Goal: Find specific fact: Find contact information

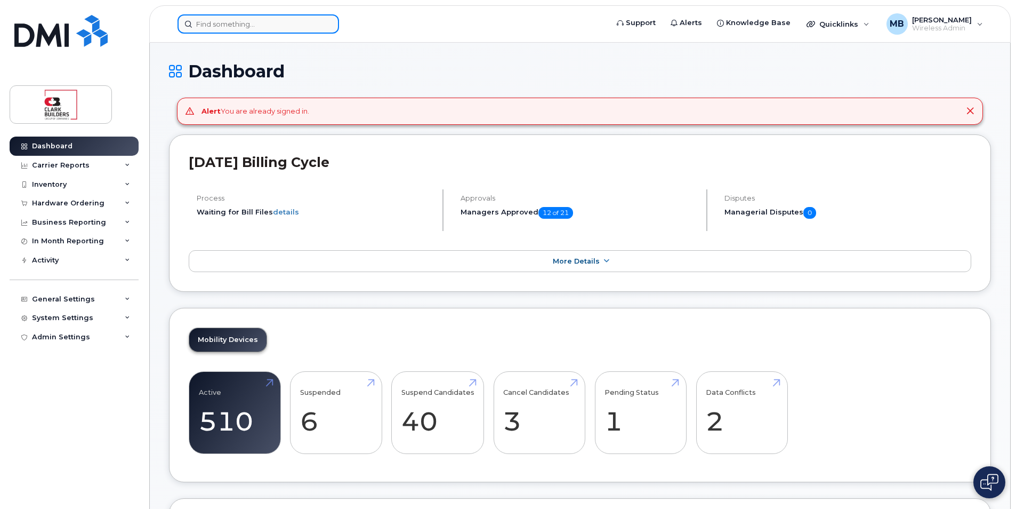
click at [252, 27] on input at bounding box center [259, 23] width 162 height 19
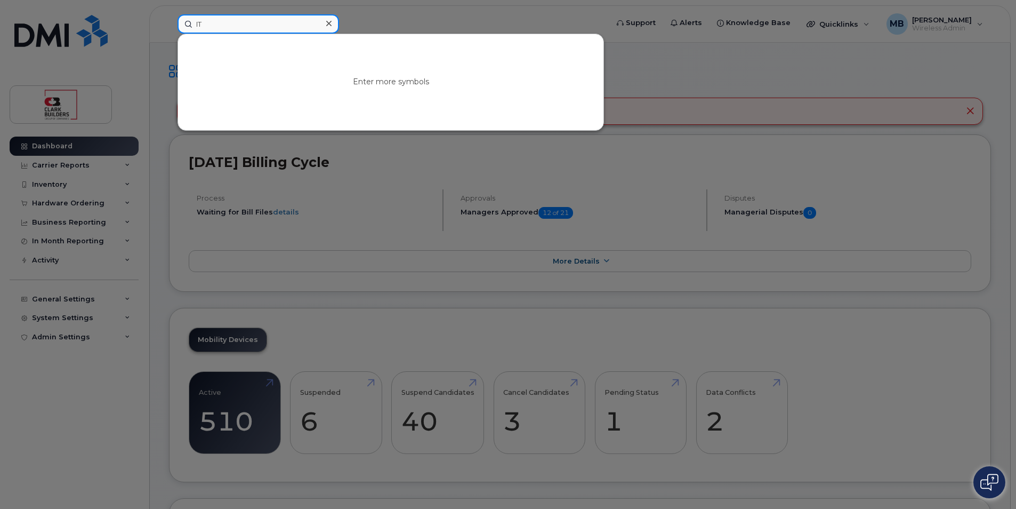
type input "I"
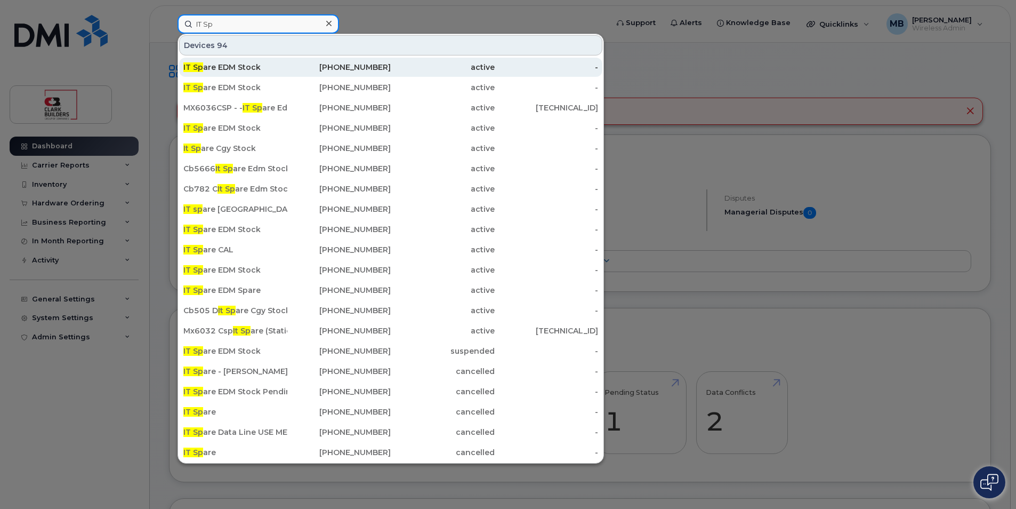
type input "IT Sp"
click at [243, 66] on div "IT Sp are EDM Stock" at bounding box center [235, 67] width 104 height 11
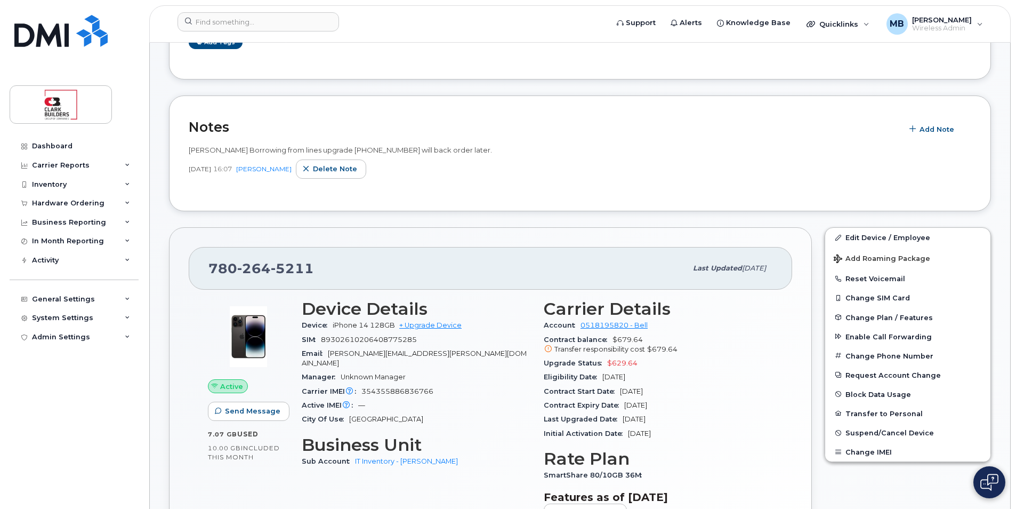
scroll to position [320, 0]
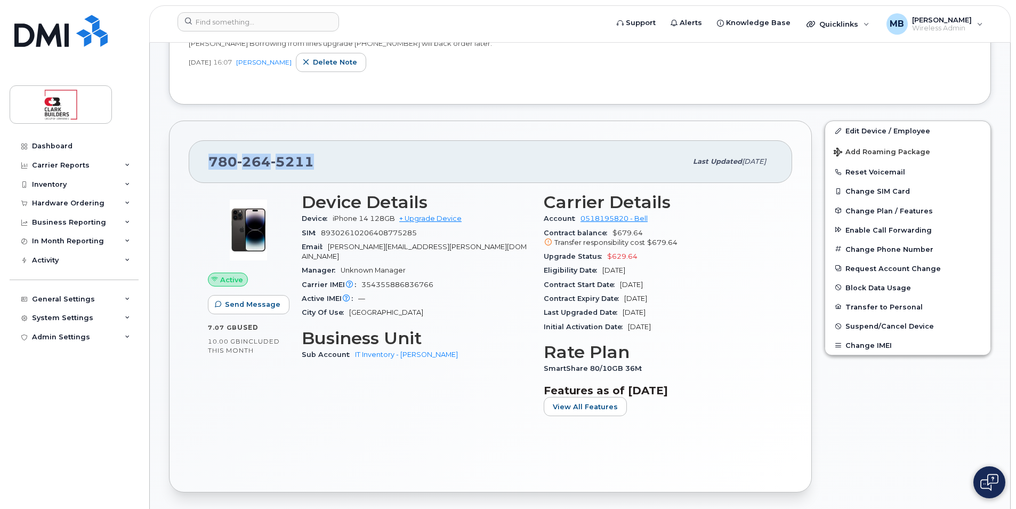
drag, startPoint x: 210, startPoint y: 155, endPoint x: 374, endPoint y: 158, distance: 164.2
click at [374, 158] on div "780 264 5211" at bounding box center [447, 161] width 478 height 22
drag, startPoint x: 374, startPoint y: 158, endPoint x: 380, endPoint y: 220, distance: 62.1
click at [380, 220] on span "iPhone 14 128GB" at bounding box center [364, 218] width 62 height 8
click at [513, 137] on div "780 264 5211 Last updated Aug 08, 2025 Active Send Message 7.07 GB  used 10.00 …" at bounding box center [490, 306] width 643 height 372
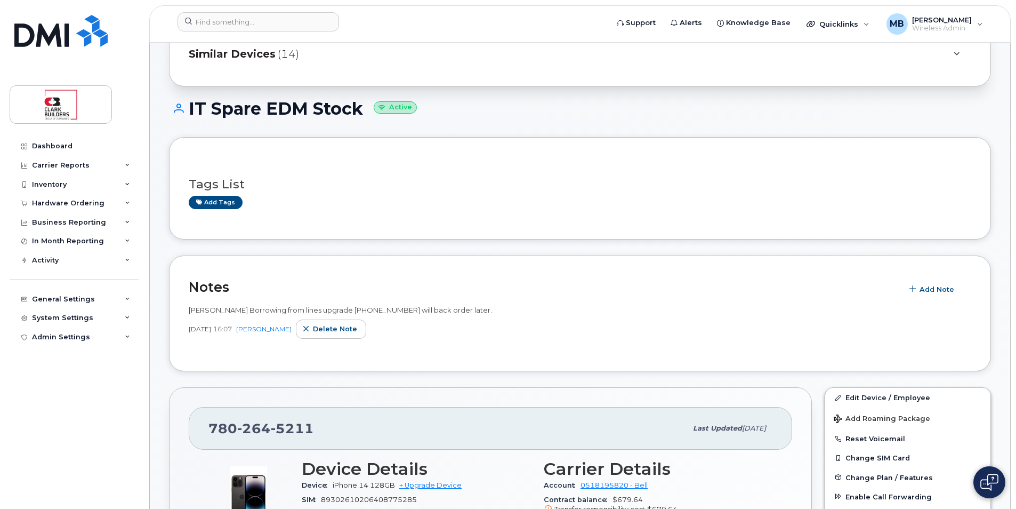
scroll to position [0, 0]
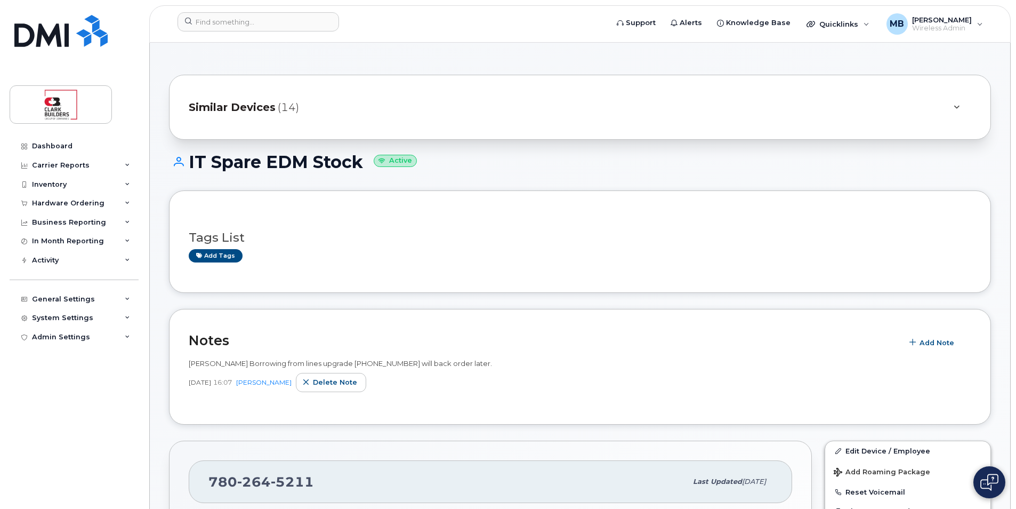
drag, startPoint x: 515, startPoint y: 85, endPoint x: 517, endPoint y: 125, distance: 40.0
click at [517, 116] on div "Similar Devices (14)" at bounding box center [580, 107] width 822 height 65
click at [51, 30] on img at bounding box center [60, 31] width 93 height 32
drag, startPoint x: 51, startPoint y: 30, endPoint x: 150, endPoint y: 20, distance: 99.2
click at [51, 30] on img at bounding box center [60, 31] width 93 height 32
